Goal: Task Accomplishment & Management: Manage account settings

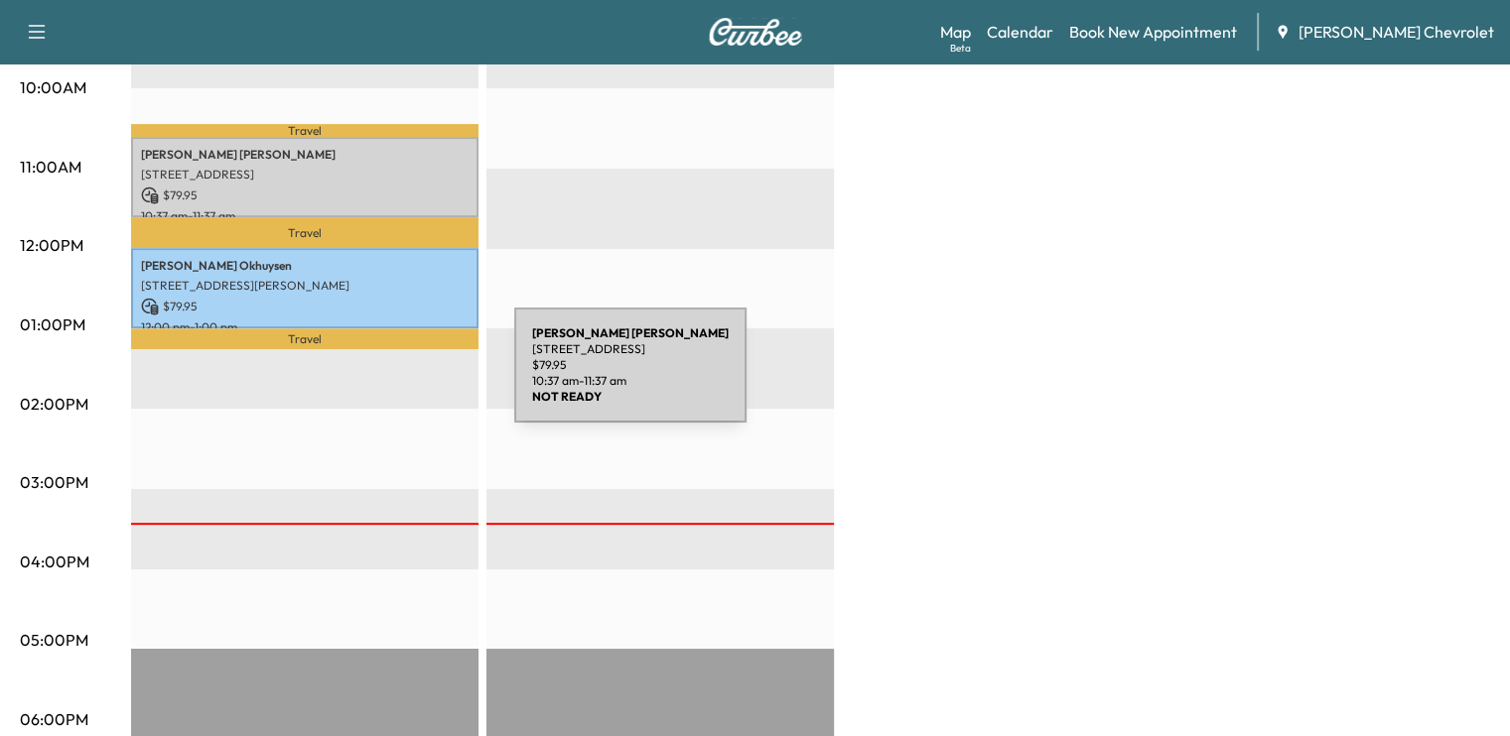
scroll to position [687, 0]
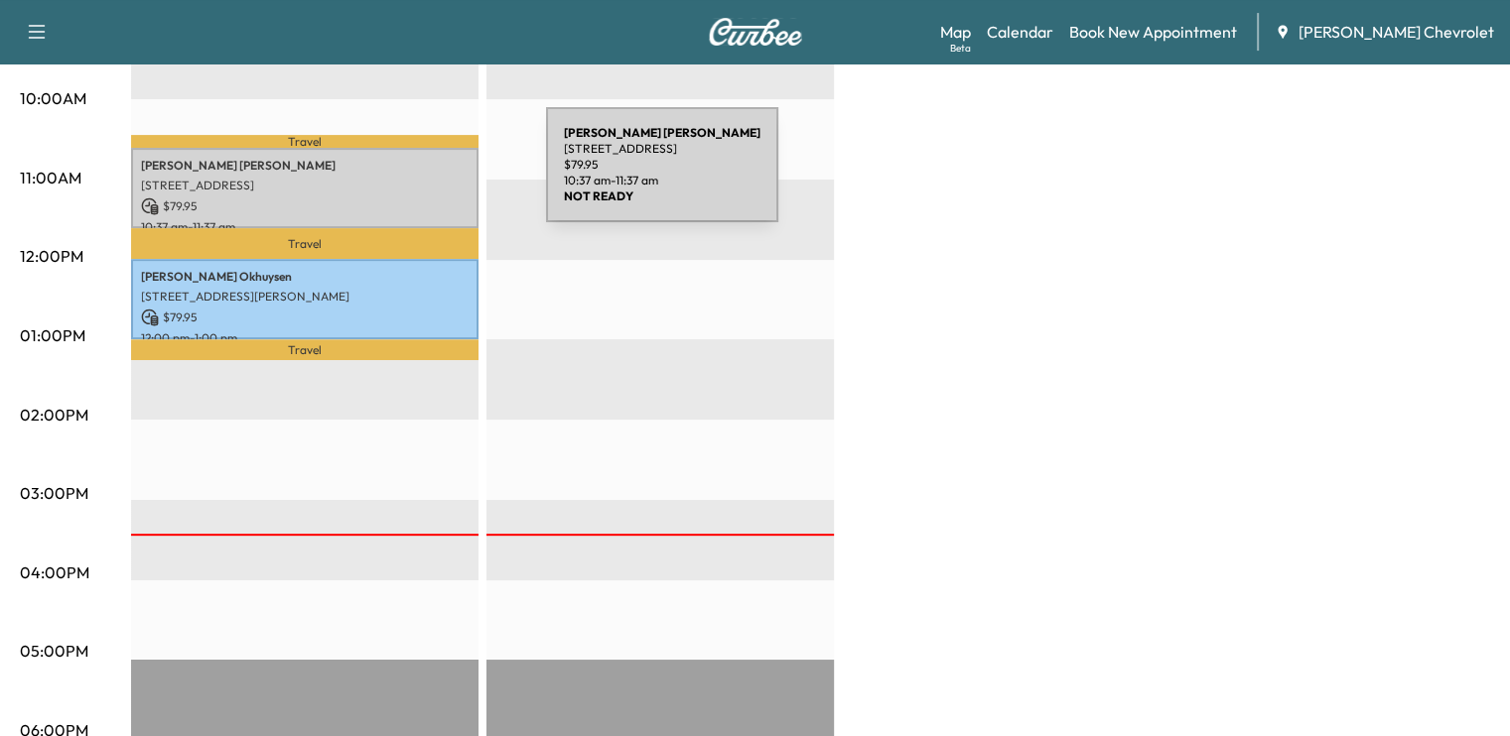
click at [397, 178] on p "[STREET_ADDRESS]" at bounding box center [305, 186] width 328 height 16
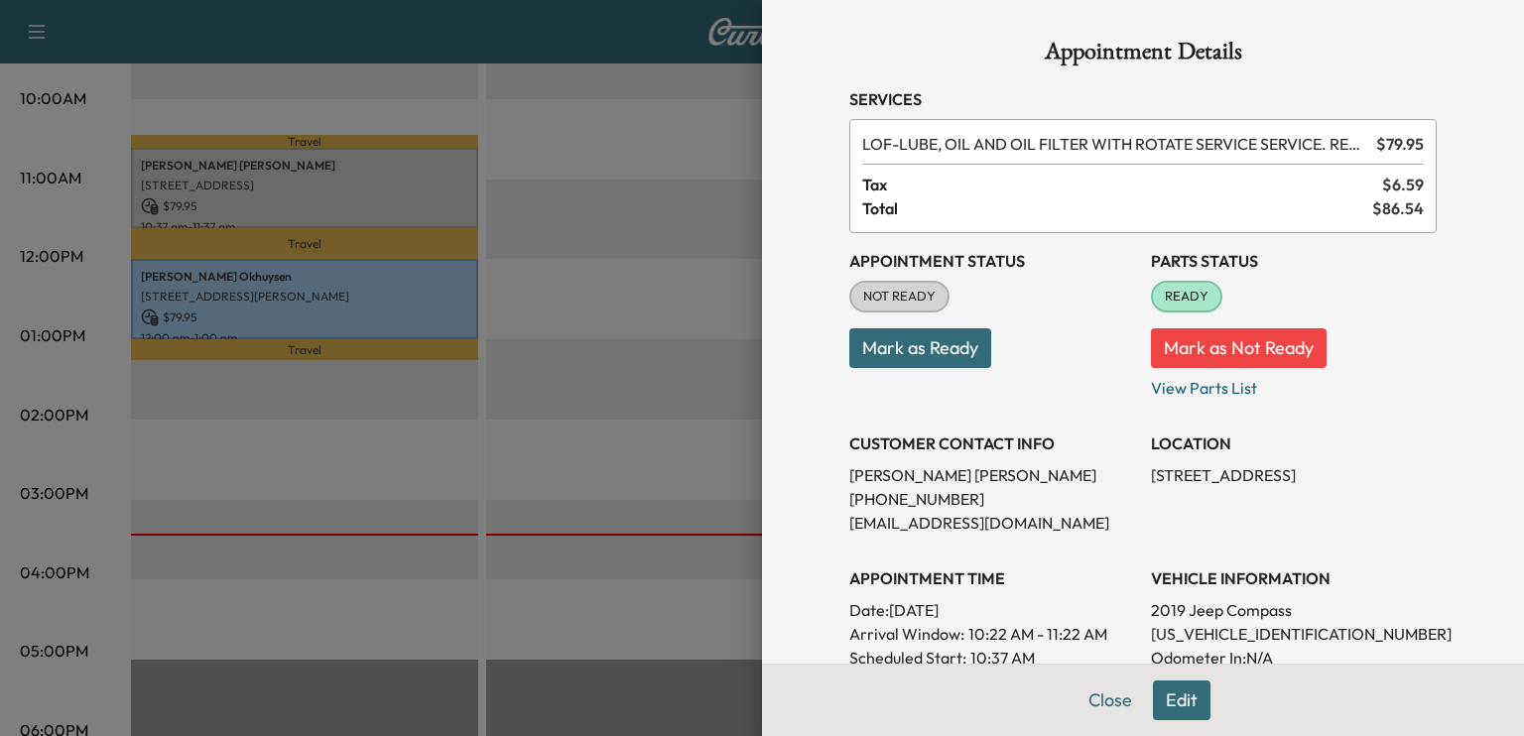
click at [927, 359] on button "Mark as Ready" at bounding box center [921, 349] width 142 height 40
click at [1097, 702] on button "Close" at bounding box center [1110, 701] width 69 height 40
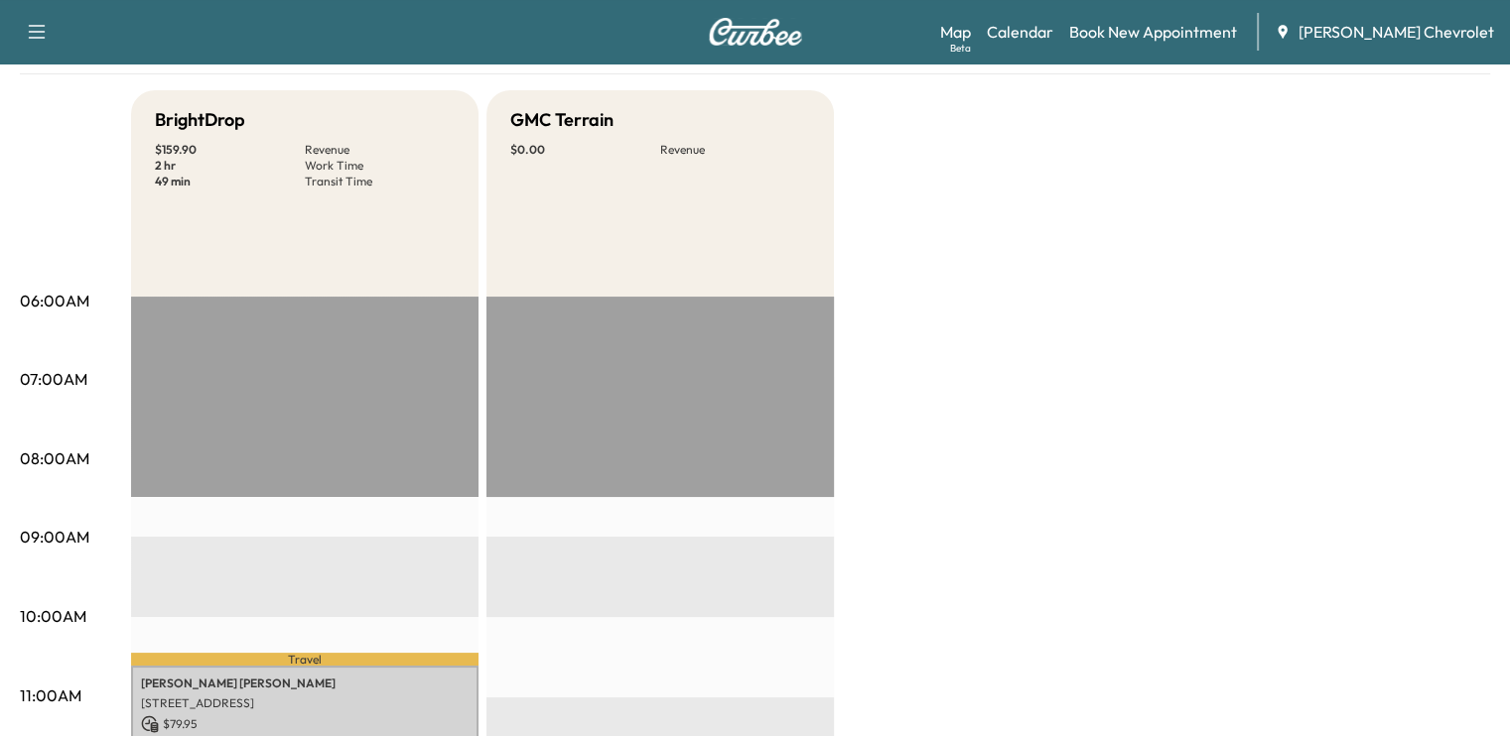
scroll to position [0, 0]
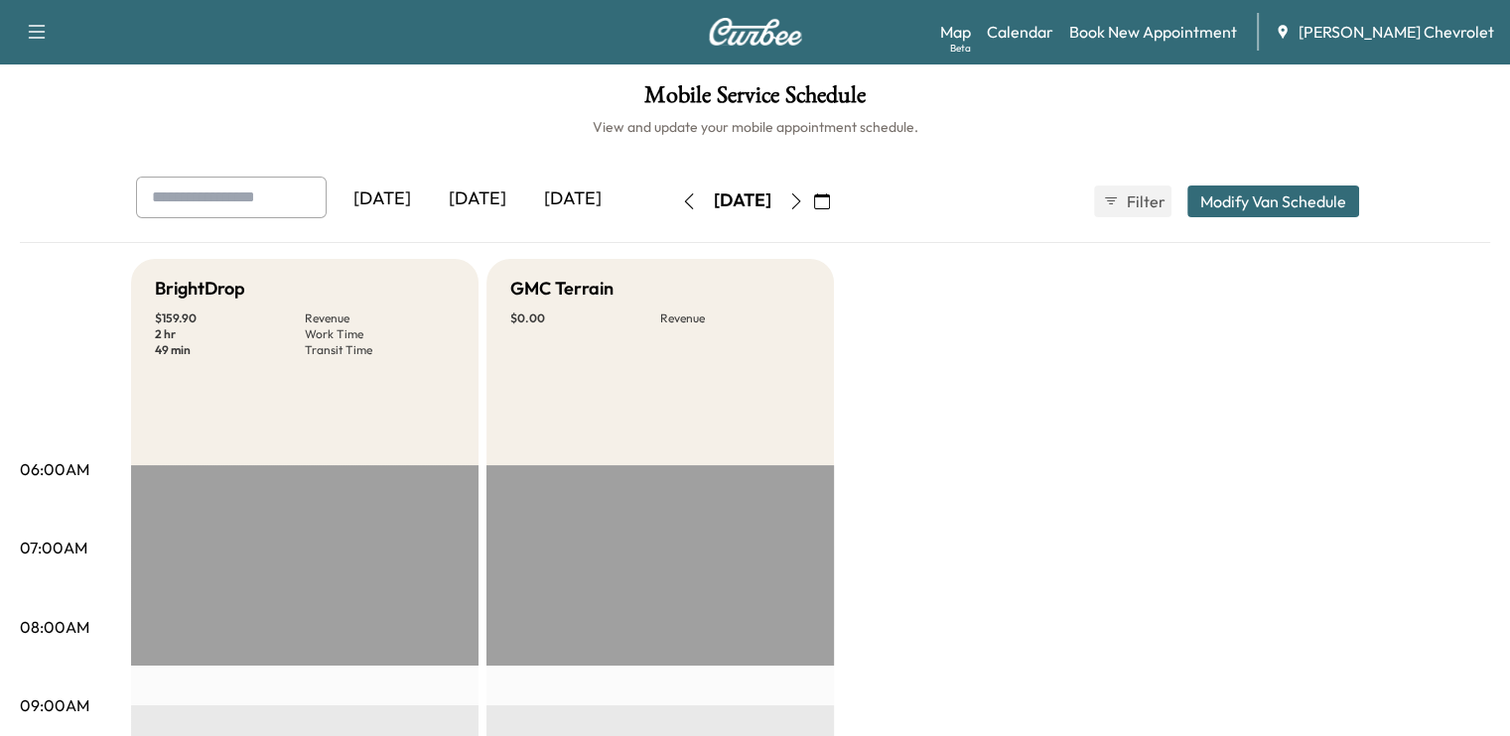
click at [804, 197] on icon "button" at bounding box center [796, 202] width 16 height 16
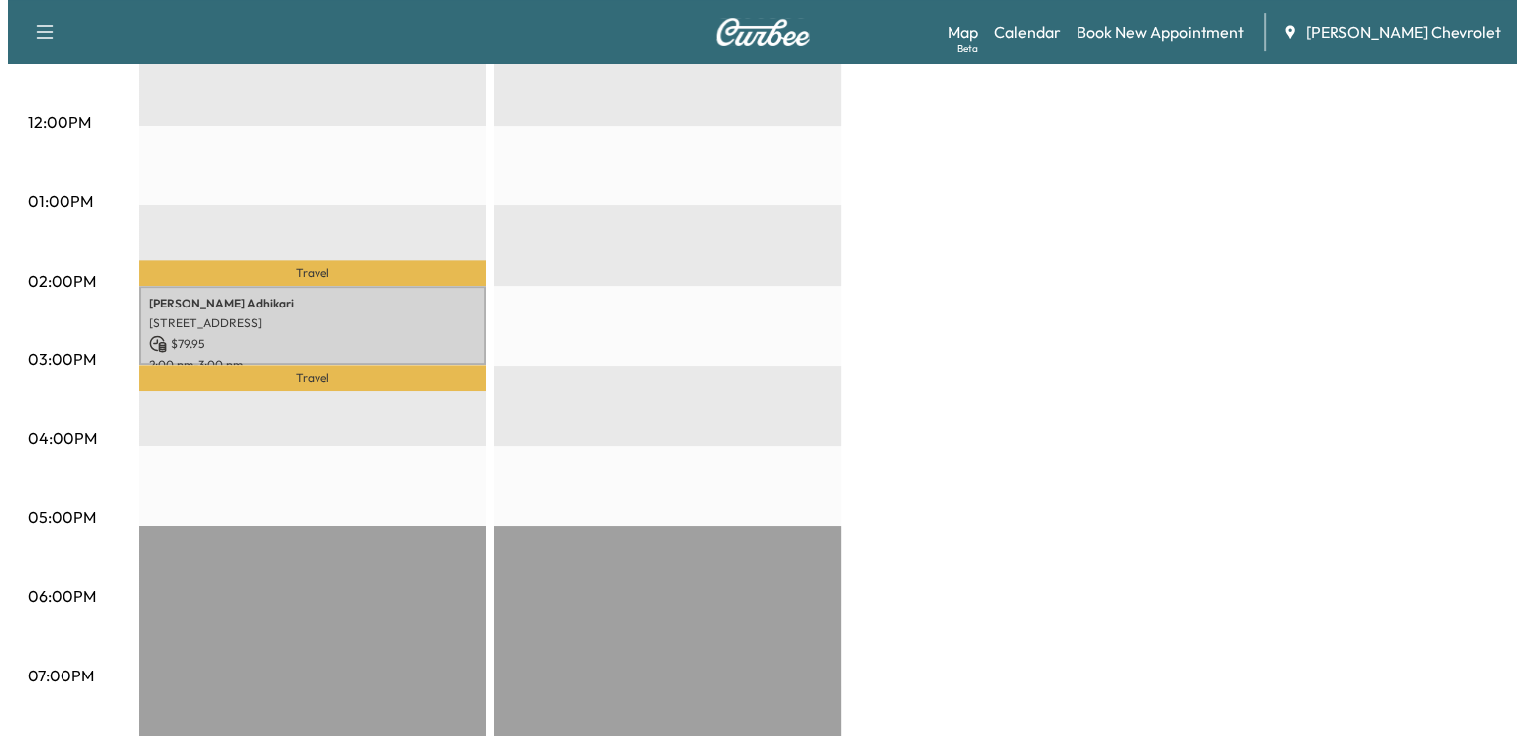
scroll to position [822, 0]
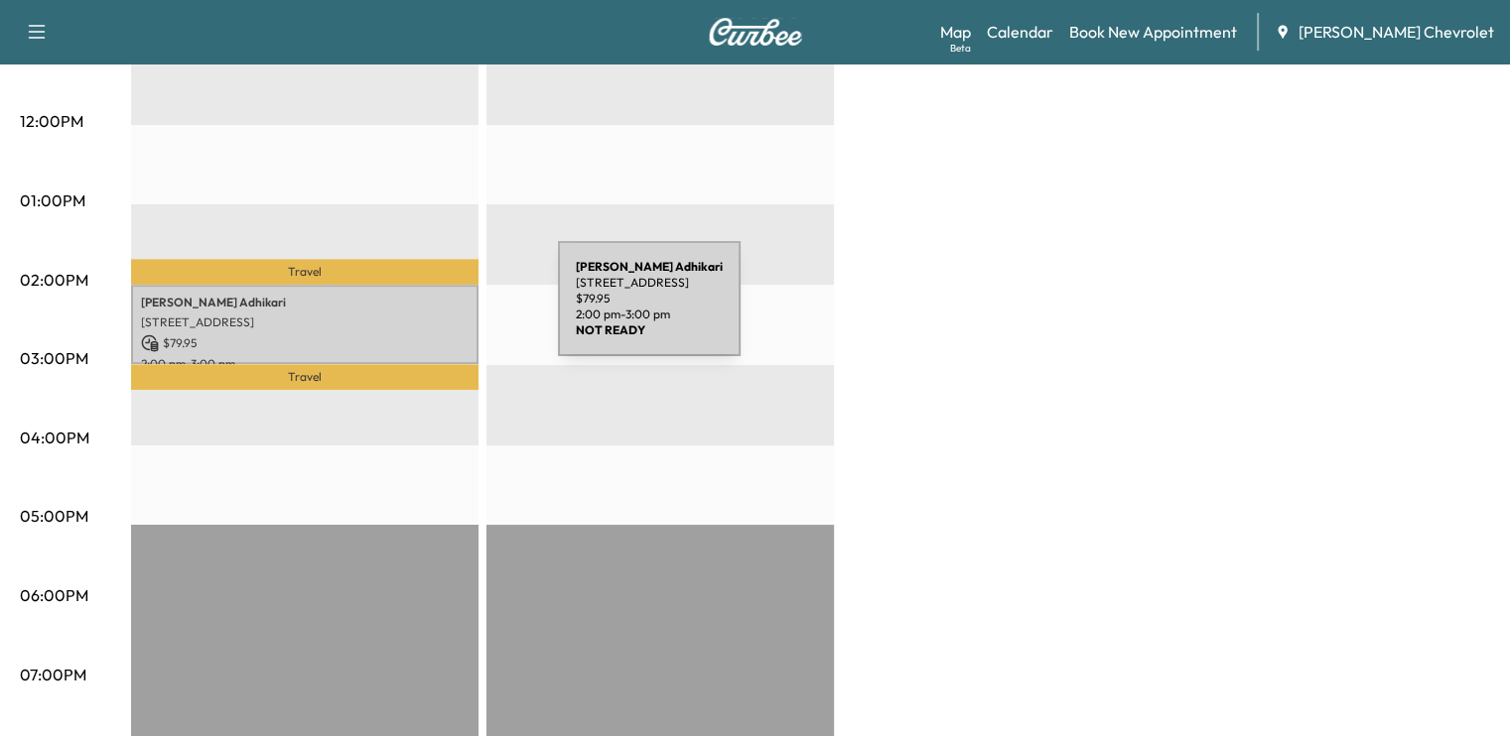
click at [409, 315] on p "[STREET_ADDRESS]" at bounding box center [305, 323] width 328 height 16
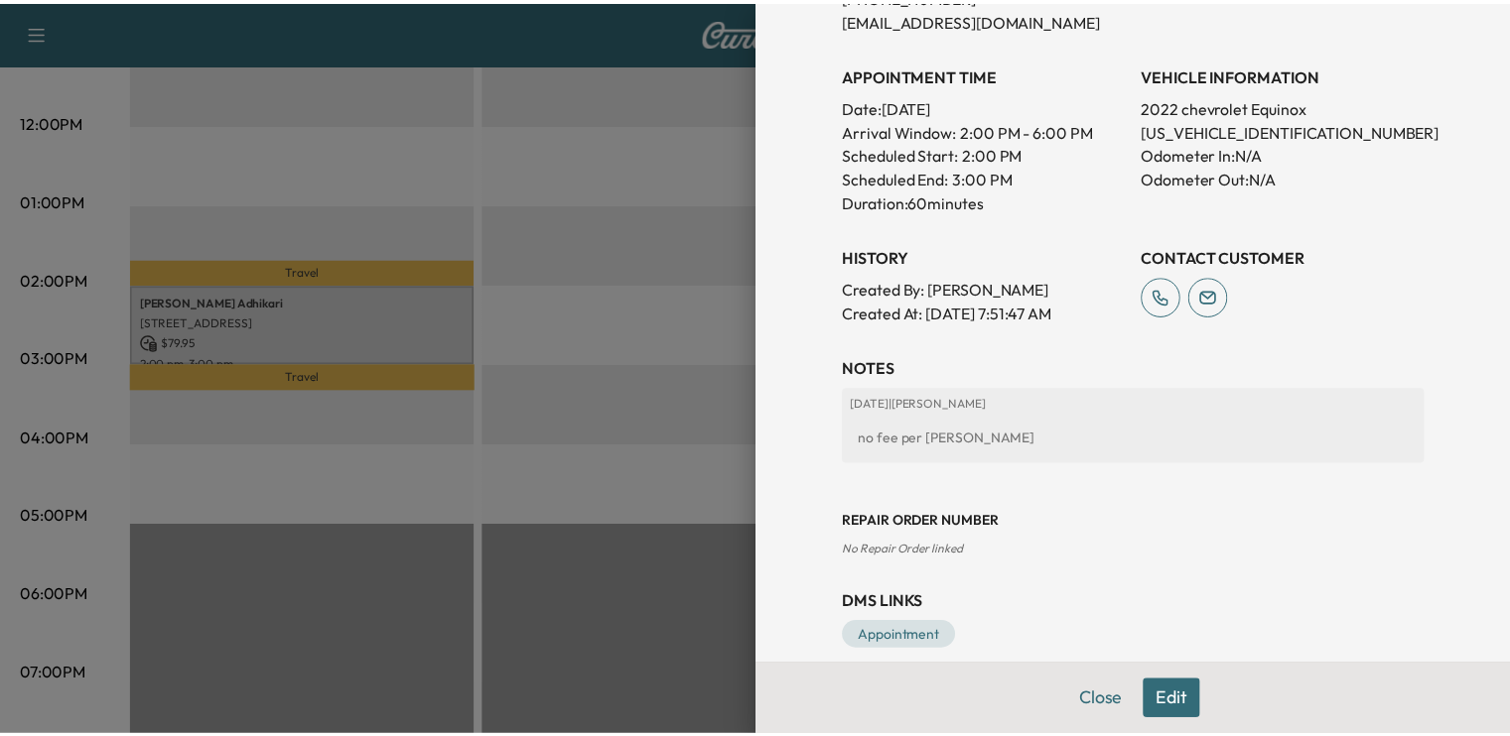
scroll to position [0, 0]
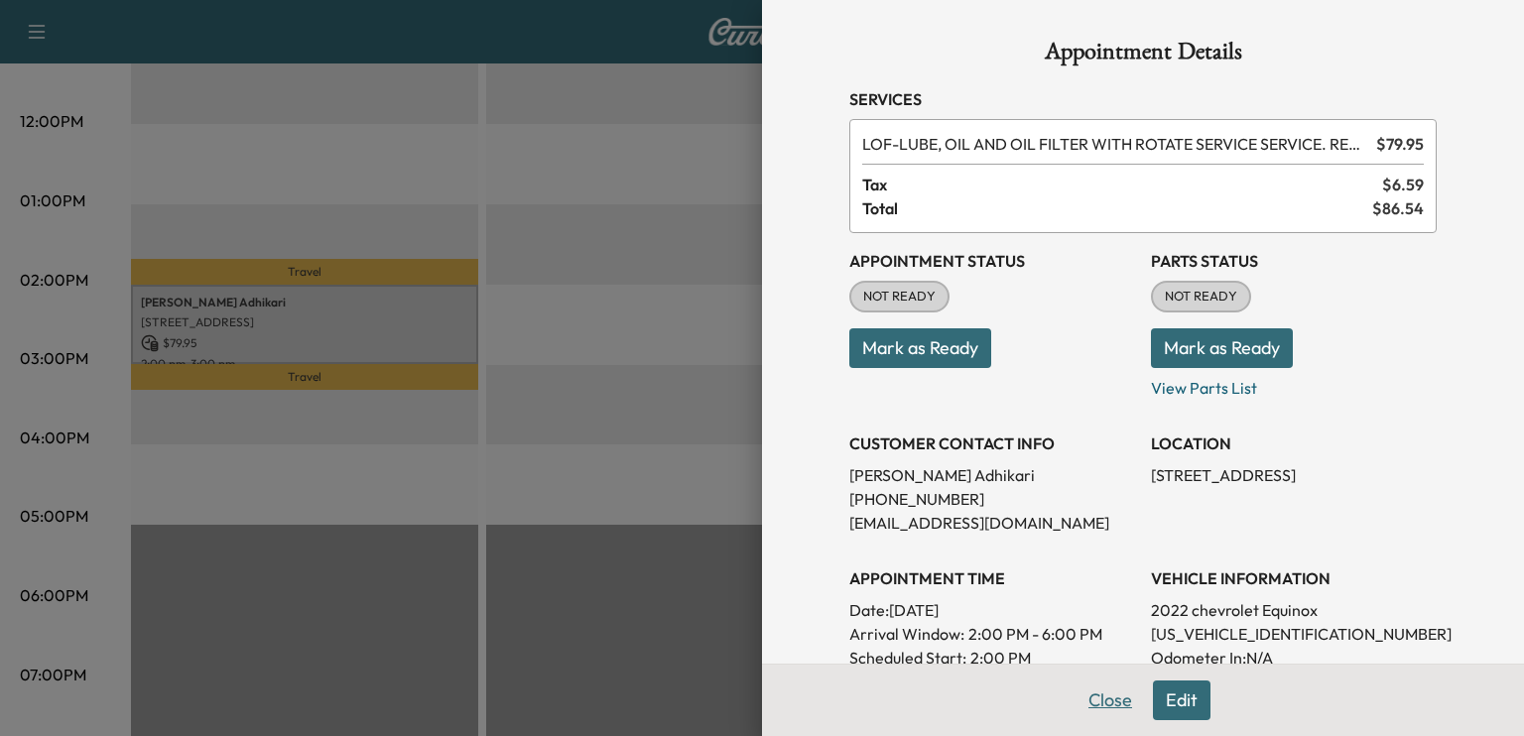
click at [1108, 698] on button "Close" at bounding box center [1110, 701] width 69 height 40
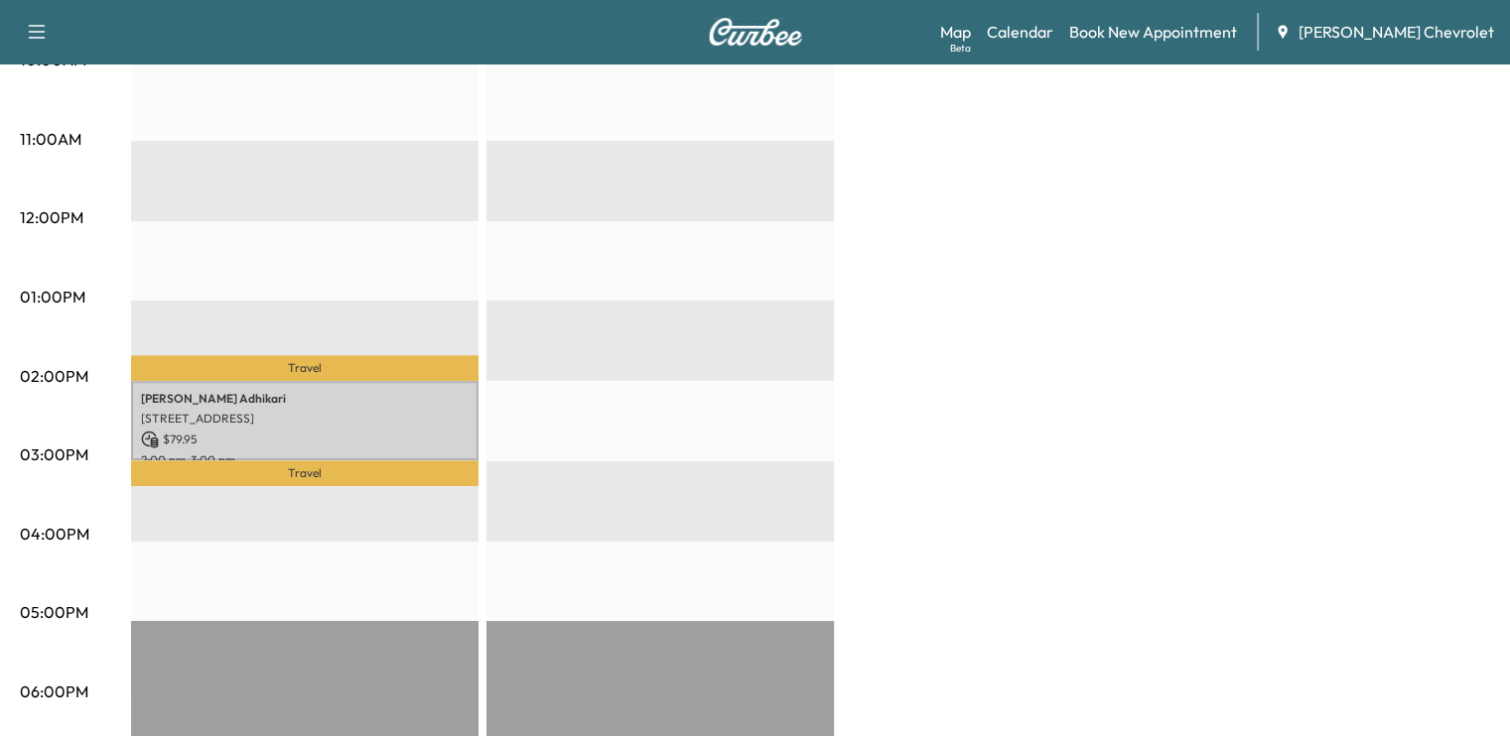
scroll to position [726, 0]
